Goal: Task Accomplishment & Management: Use online tool/utility

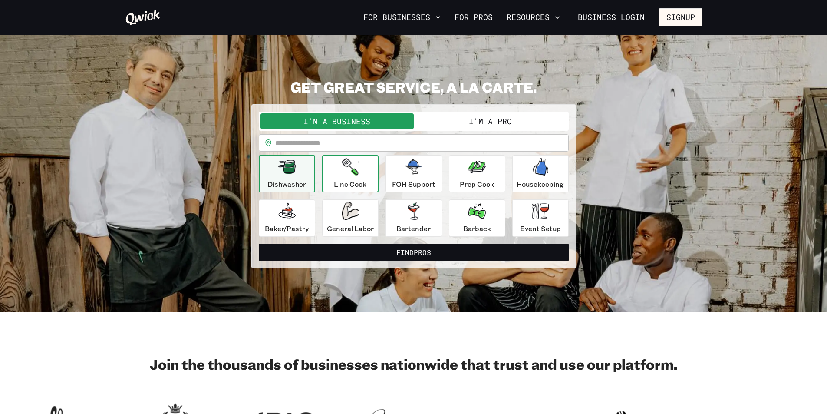
click at [358, 174] on icon "button" at bounding box center [350, 166] width 17 height 17
click at [329, 141] on input "text" at bounding box center [421, 142] width 293 height 17
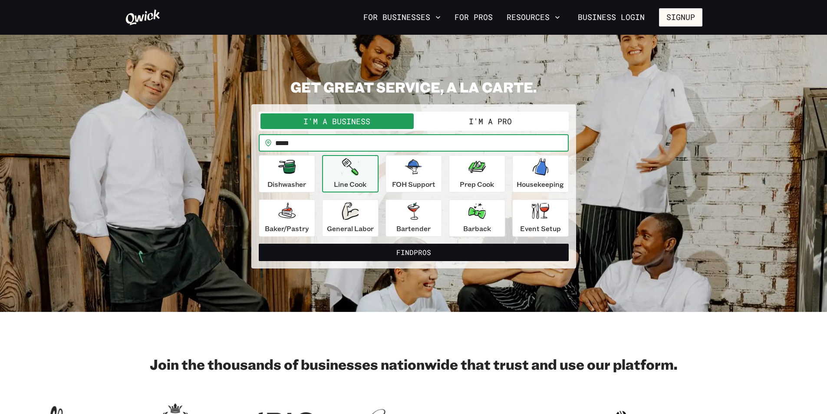
type input "*****"
click at [343, 284] on section "GET GREAT SERVICE, A LA CARTE. I'm a Business I'm a Pro I’m a BUSINESS looking …" at bounding box center [413, 173] width 827 height 277
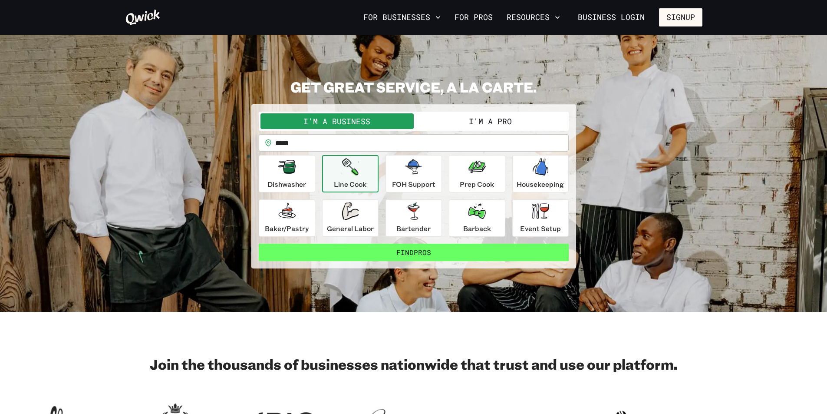
click at [406, 254] on button "Find Pros" at bounding box center [414, 251] width 310 height 17
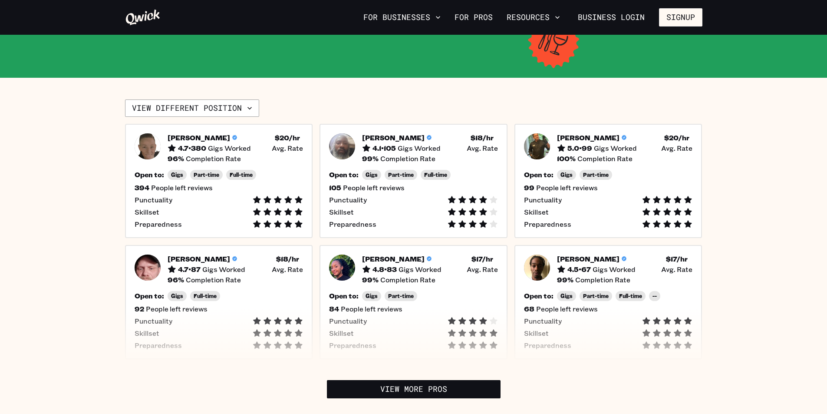
scroll to position [174, 0]
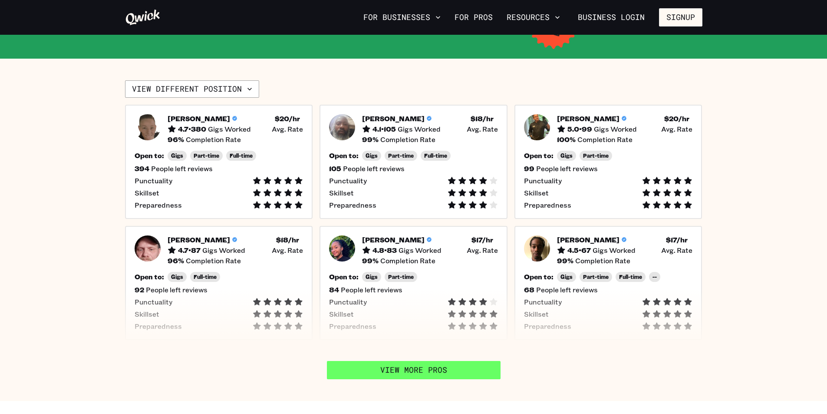
click at [398, 367] on link "View More Pros" at bounding box center [414, 370] width 174 height 18
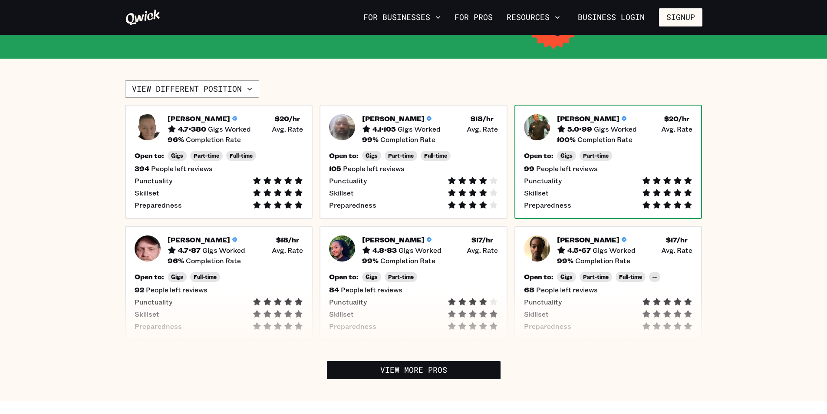
click at [554, 145] on div "[PERSON_NAME] 5.0 • 99 Gigs Worked $ 20 /hr • Avg. Rate 100 % Completion Rate O…" at bounding box center [608, 162] width 188 height 114
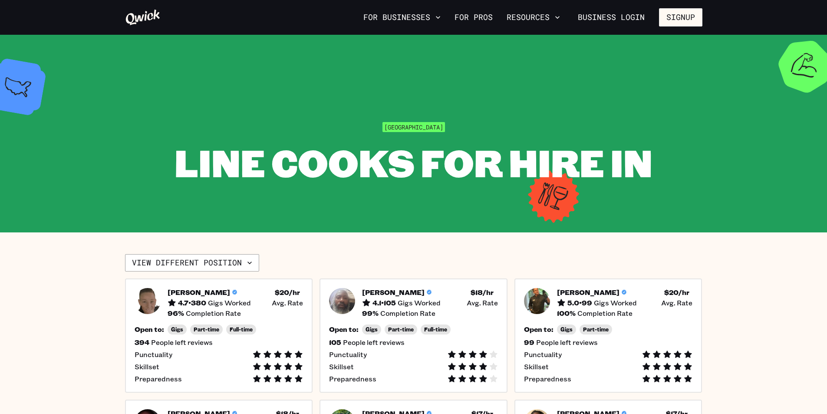
scroll to position [174, 0]
